Goal: Task Accomplishment & Management: Use online tool/utility

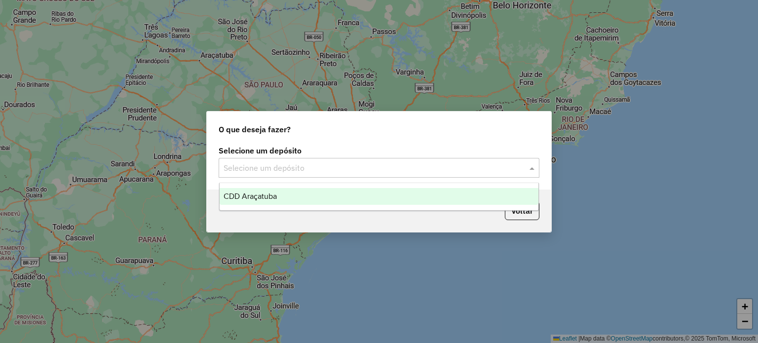
click at [399, 173] on input "text" at bounding box center [369, 168] width 291 height 12
click at [374, 194] on div "CDD Araçatuba" at bounding box center [379, 196] width 319 height 17
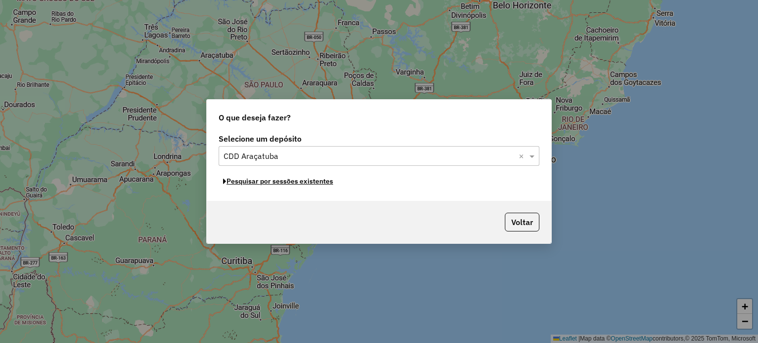
click at [328, 183] on button "Pesquisar por sessões existentes" at bounding box center [278, 181] width 119 height 15
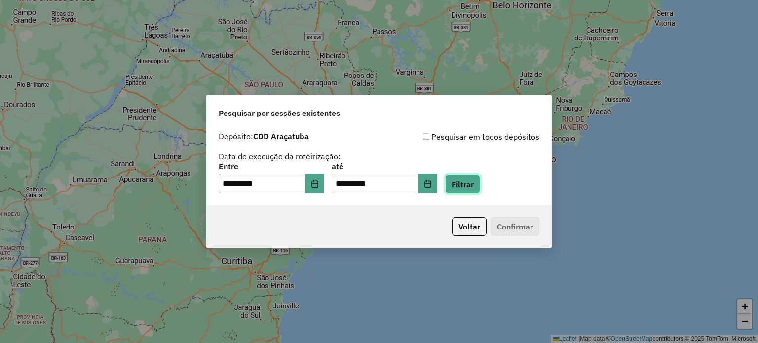
click at [473, 187] on button "Filtrar" at bounding box center [462, 184] width 35 height 19
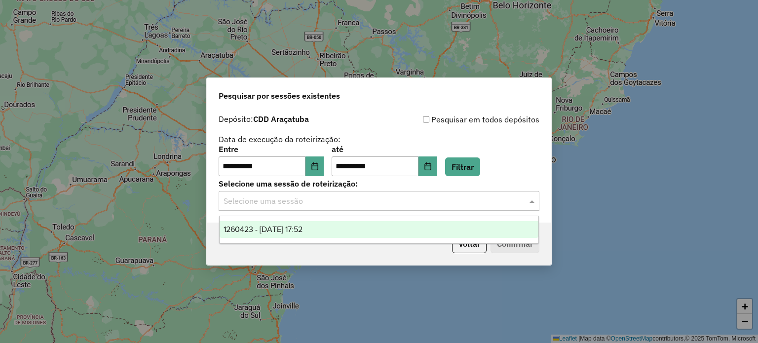
click at [318, 199] on input "text" at bounding box center [369, 201] width 291 height 12
click at [302, 232] on span "1260423 - [DATE] 17:52" at bounding box center [263, 229] width 79 height 8
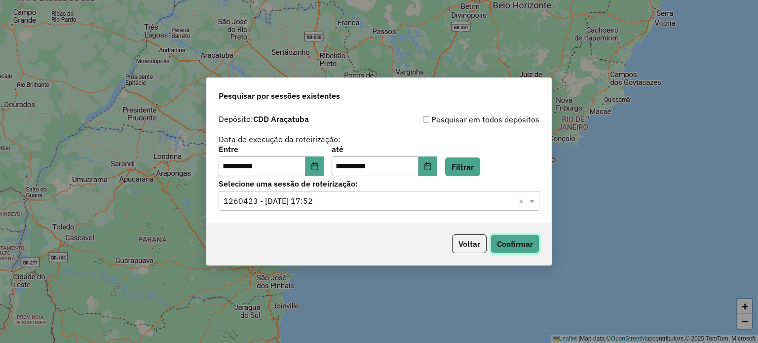
click at [510, 246] on button "Confirmar" at bounding box center [514, 243] width 49 height 19
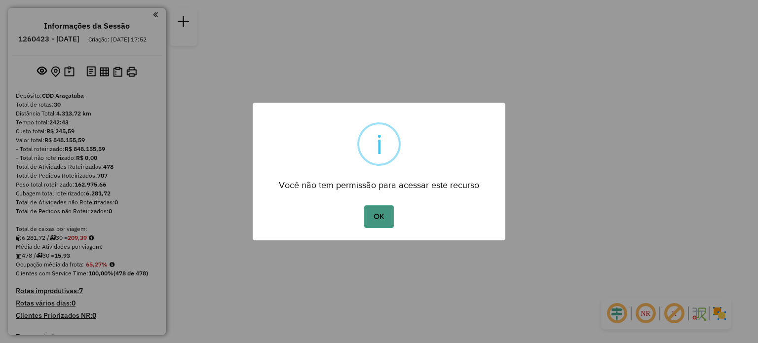
click at [383, 213] on button "OK" at bounding box center [378, 216] width 29 height 23
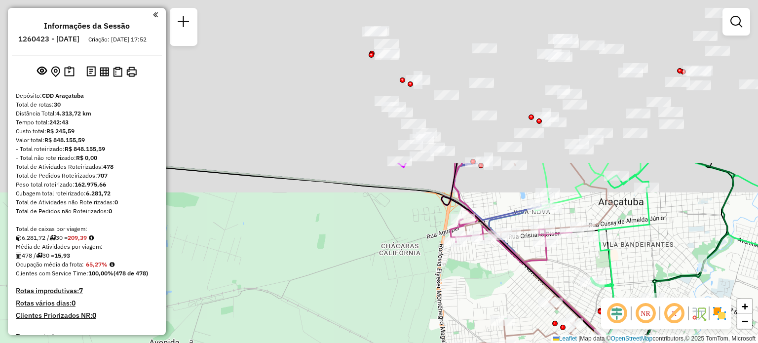
drag, startPoint x: 316, startPoint y: 119, endPoint x: 303, endPoint y: 324, distance: 205.2
click at [303, 324] on div "Janela de atendimento Grade de atendimento Capacidade Transportadoras Veículos …" at bounding box center [379, 171] width 758 height 343
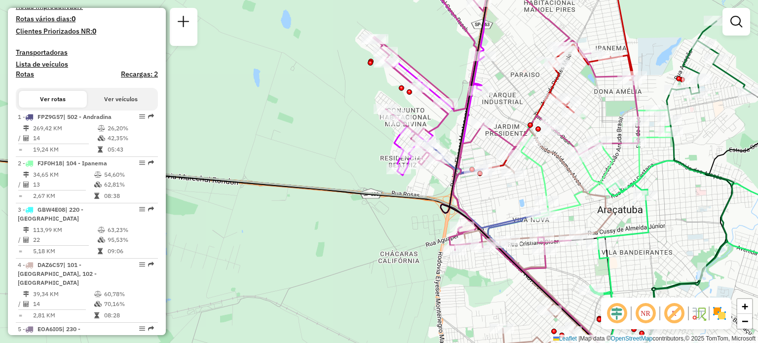
scroll to position [589, 0]
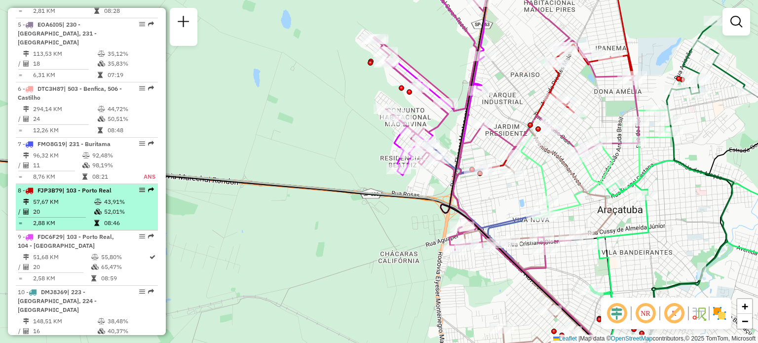
select select "**********"
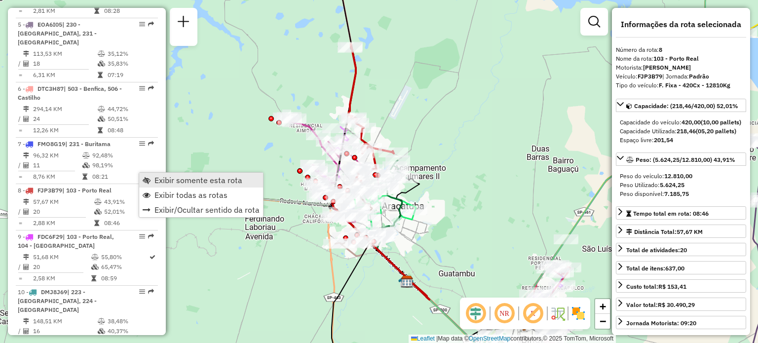
click at [165, 183] on span "Exibir somente esta rota" at bounding box center [198, 180] width 88 height 8
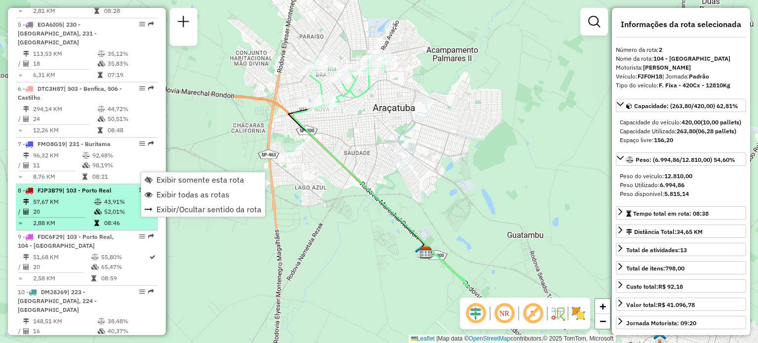
click at [114, 197] on td "43,91%" at bounding box center [129, 202] width 50 height 10
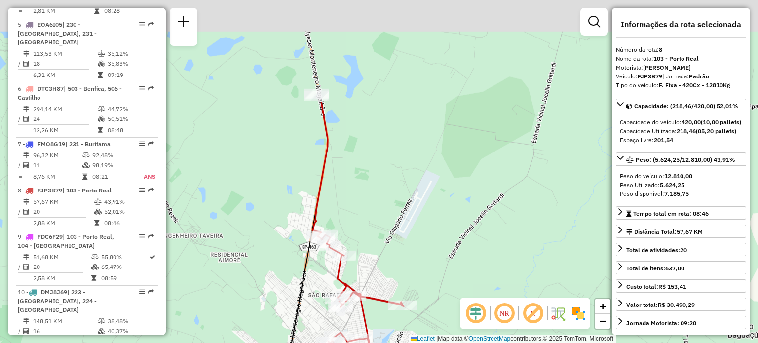
drag, startPoint x: 427, startPoint y: 88, endPoint x: 398, endPoint y: 225, distance: 140.1
click at [398, 225] on div "Janela de atendimento Grade de atendimento Capacidade Transportadoras Veículos …" at bounding box center [379, 171] width 758 height 343
